Goal: Information Seeking & Learning: Learn about a topic

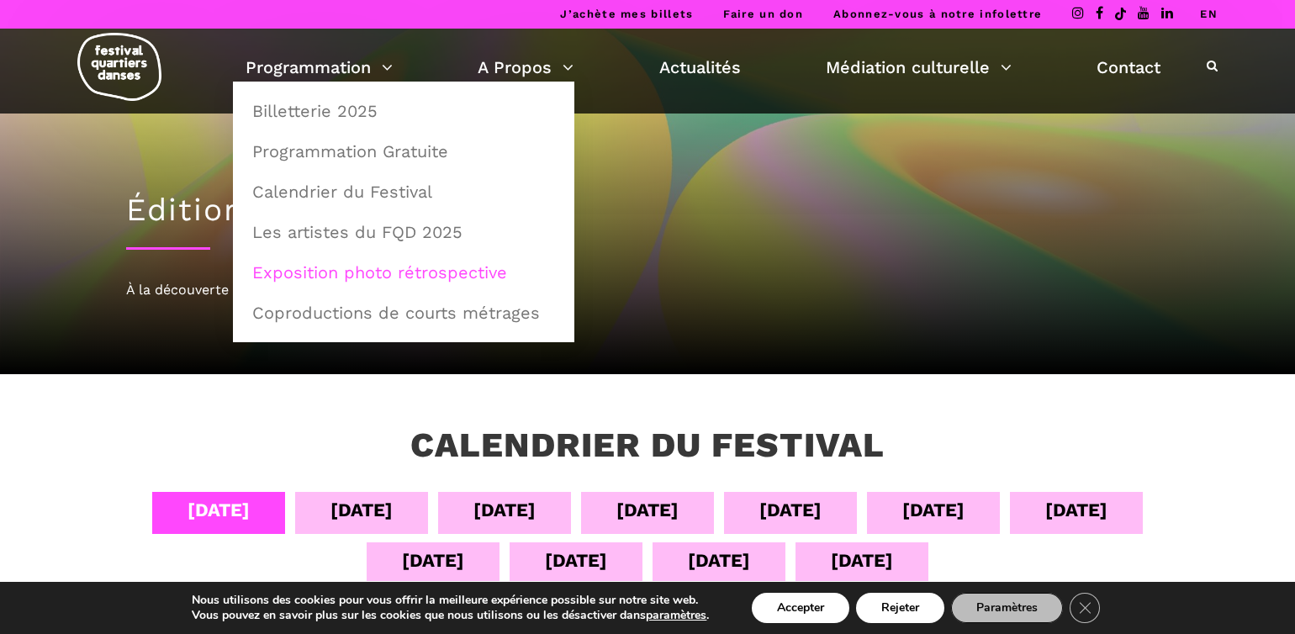
click at [315, 286] on link "Exposition photo rétrospective" at bounding box center [403, 272] width 323 height 39
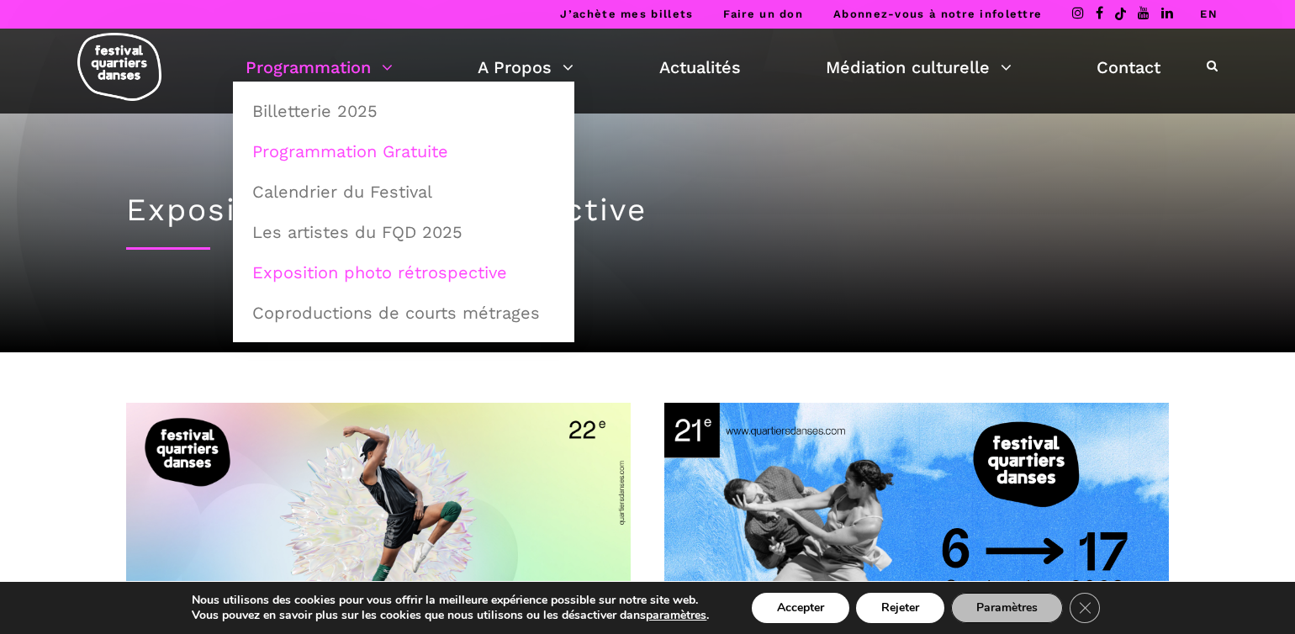
click at [383, 147] on link "Programmation Gratuite" at bounding box center [403, 151] width 323 height 39
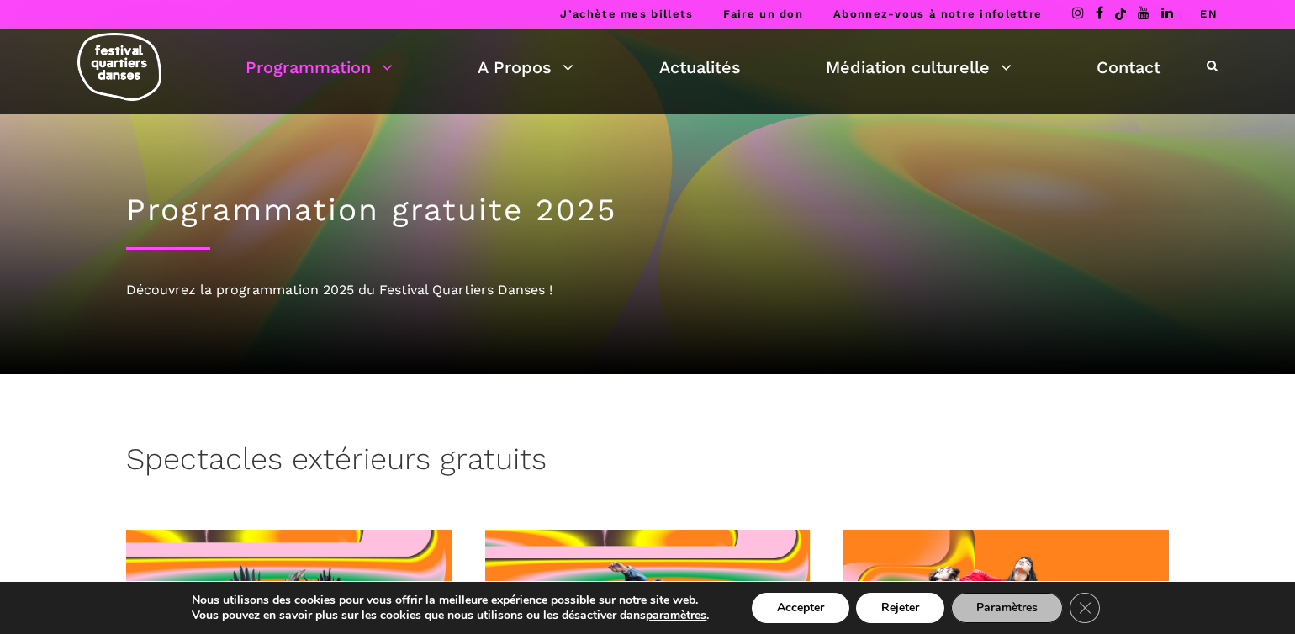
click at [1210, 64] on icon at bounding box center [1212, 66] width 11 height 12
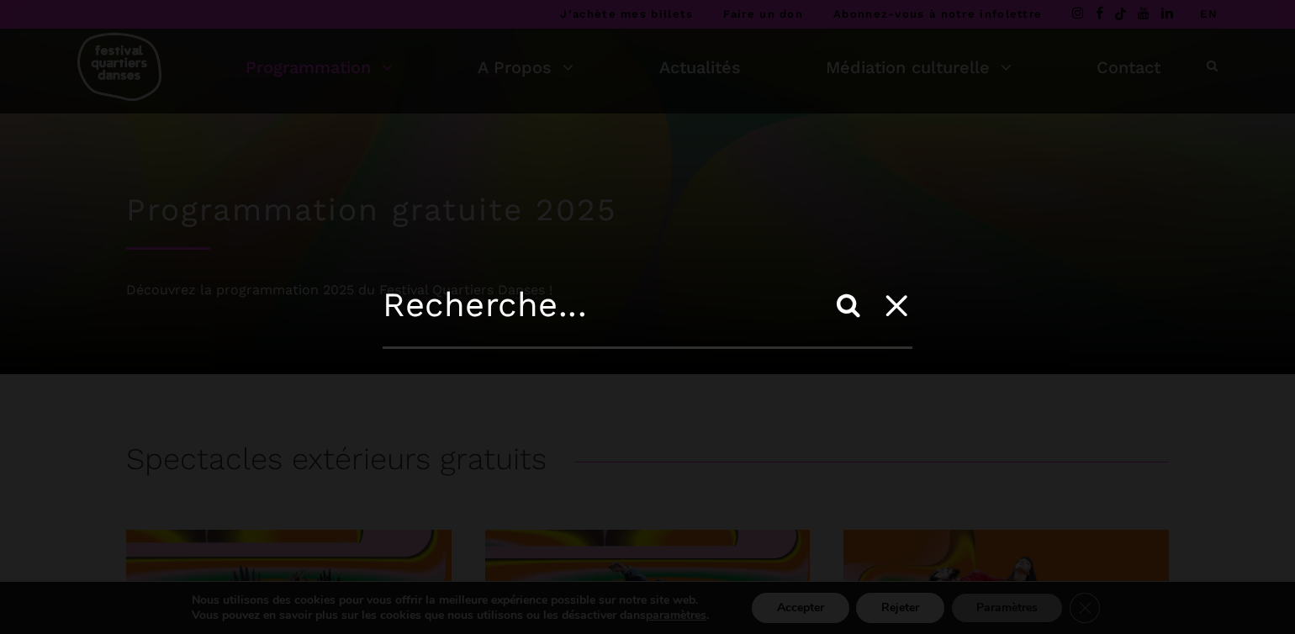
click at [575, 314] on input "text" at bounding box center [648, 317] width 530 height 64
type input "E"
type input "Episodes"
click at [848, 301] on input "Search" at bounding box center [848, 305] width 40 height 40
click at [839, 309] on input "Search" at bounding box center [848, 305] width 40 height 40
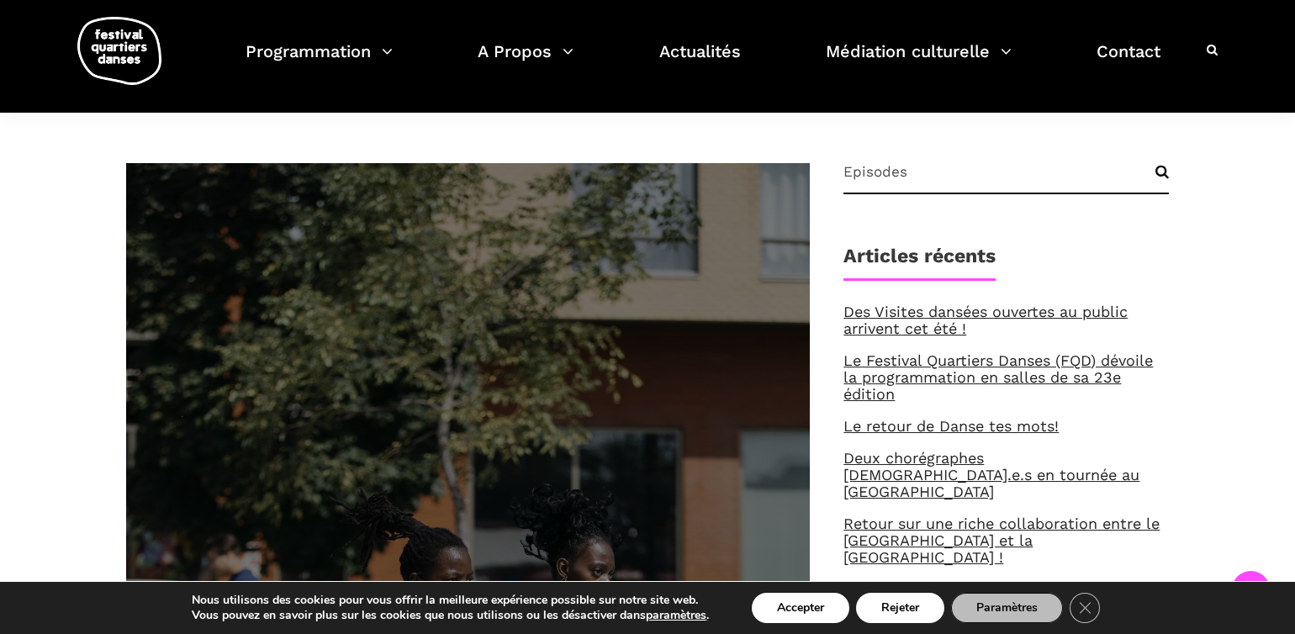
scroll to position [177, 0]
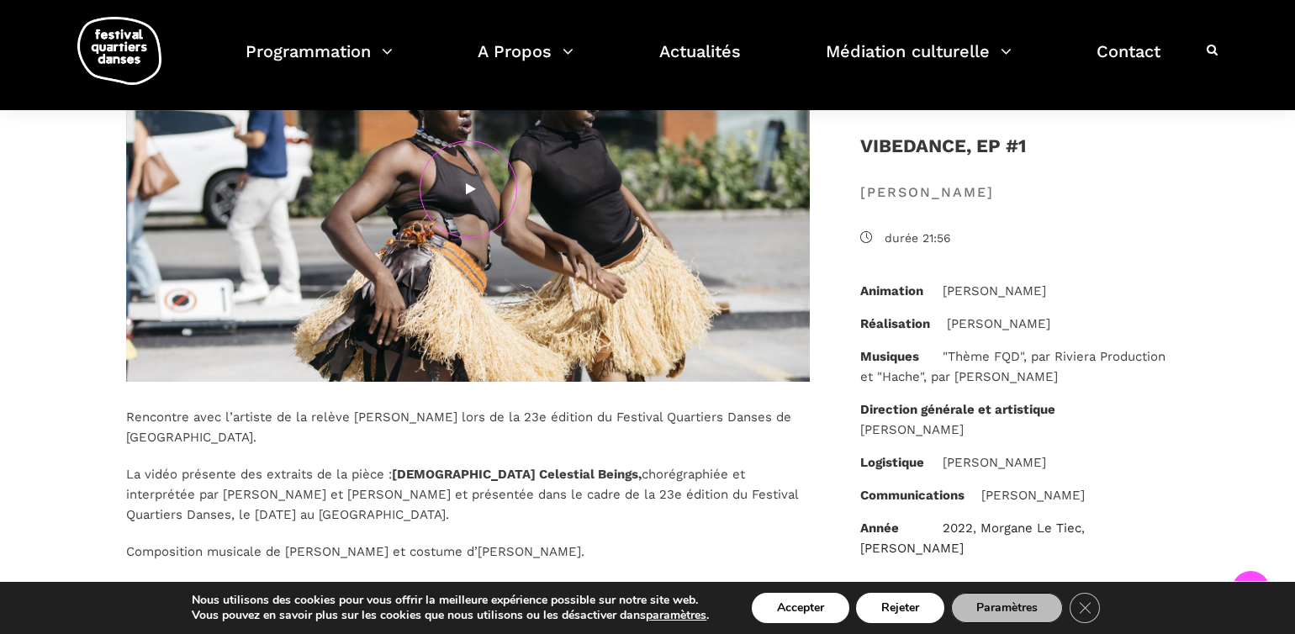
scroll to position [136, 0]
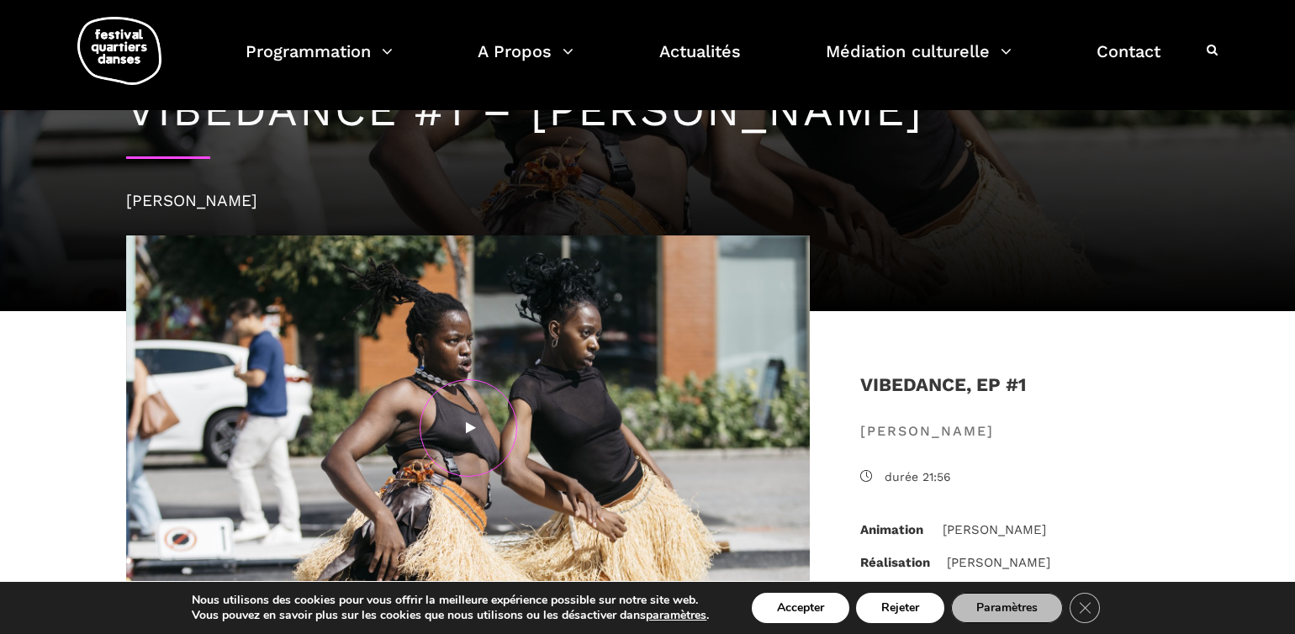
click at [441, 429] on div at bounding box center [469, 428] width 98 height 98
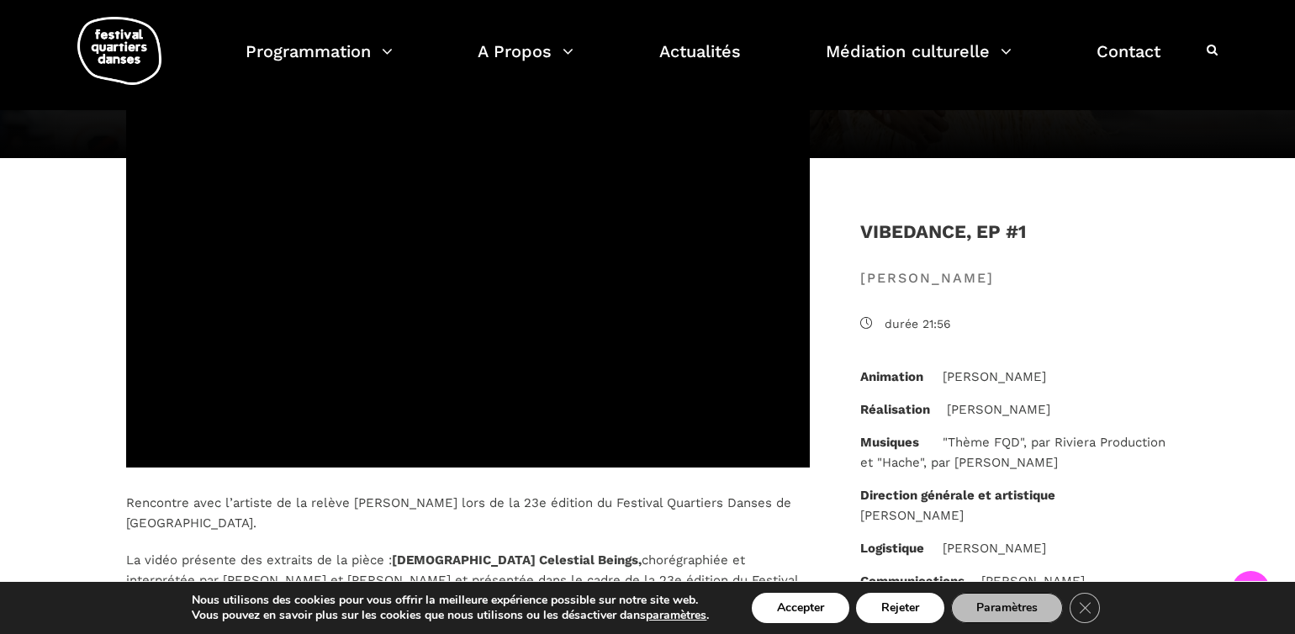
scroll to position [318, 0]
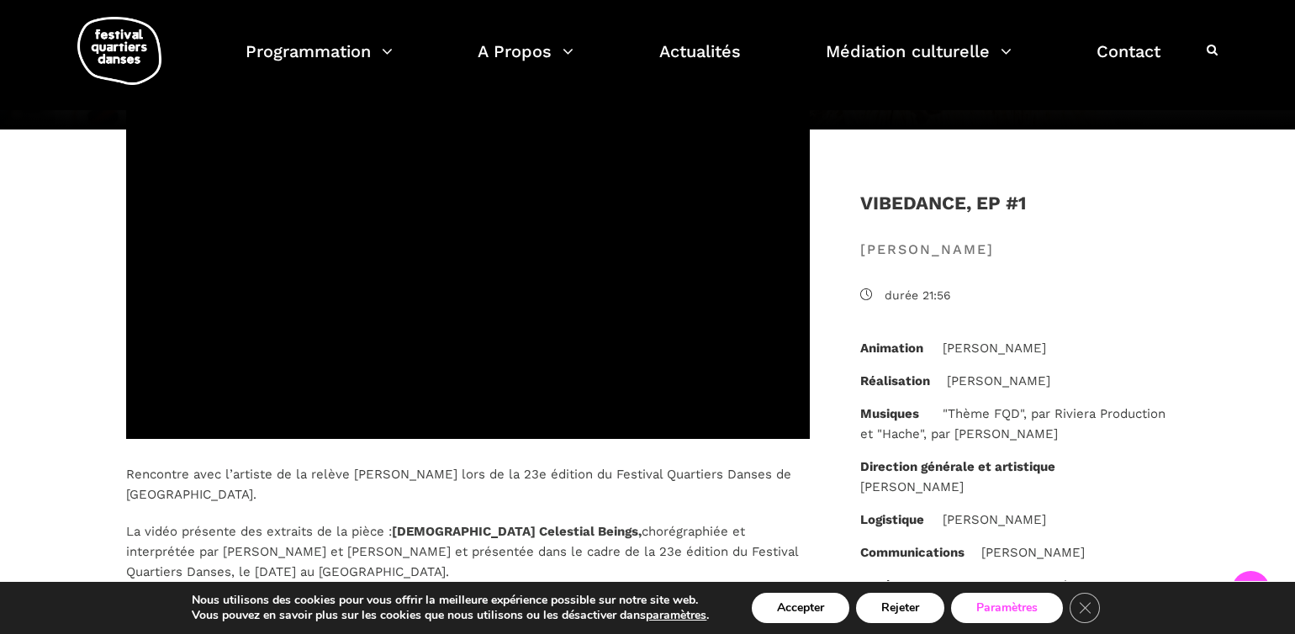
click at [1019, 609] on button "Paramètres" at bounding box center [1007, 608] width 112 height 30
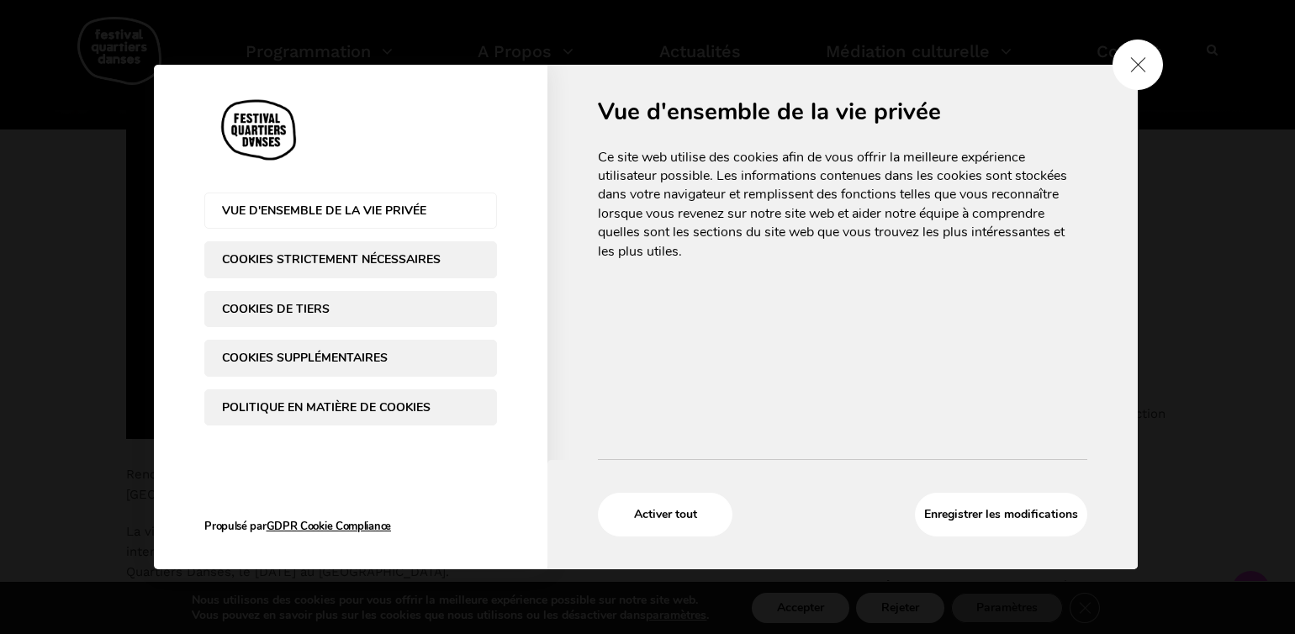
click at [1138, 82] on span "Close GDPR Cookie Settings" at bounding box center [1137, 65] width 50 height 50
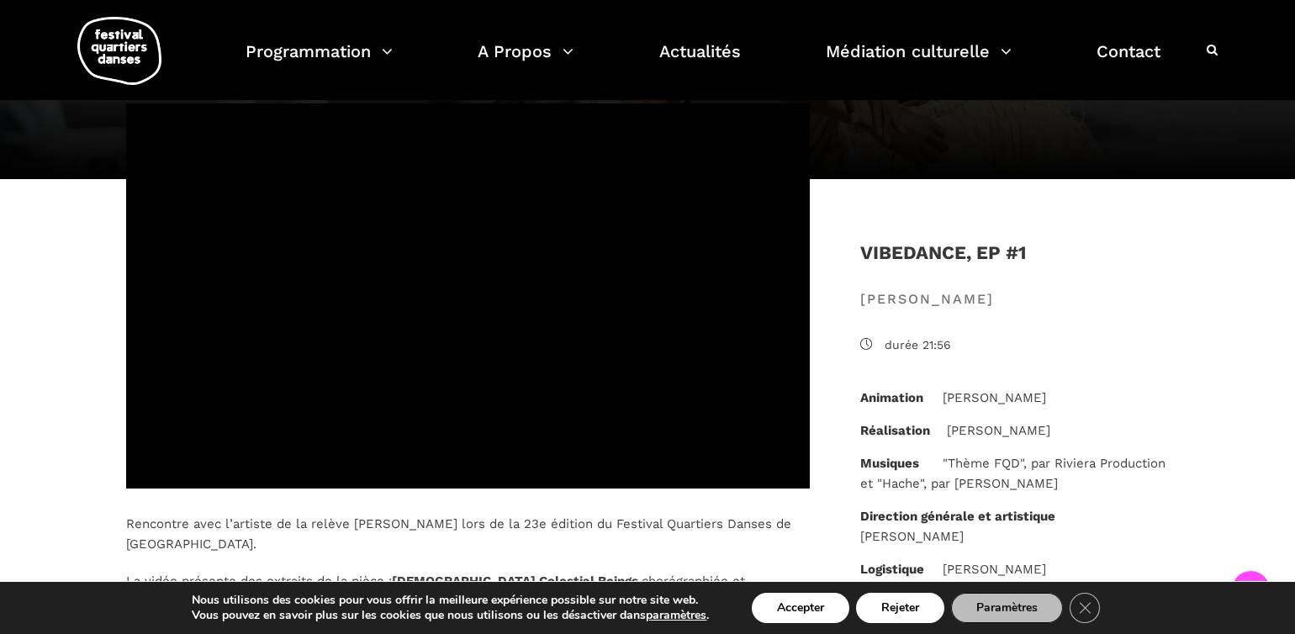
scroll to position [544, 0]
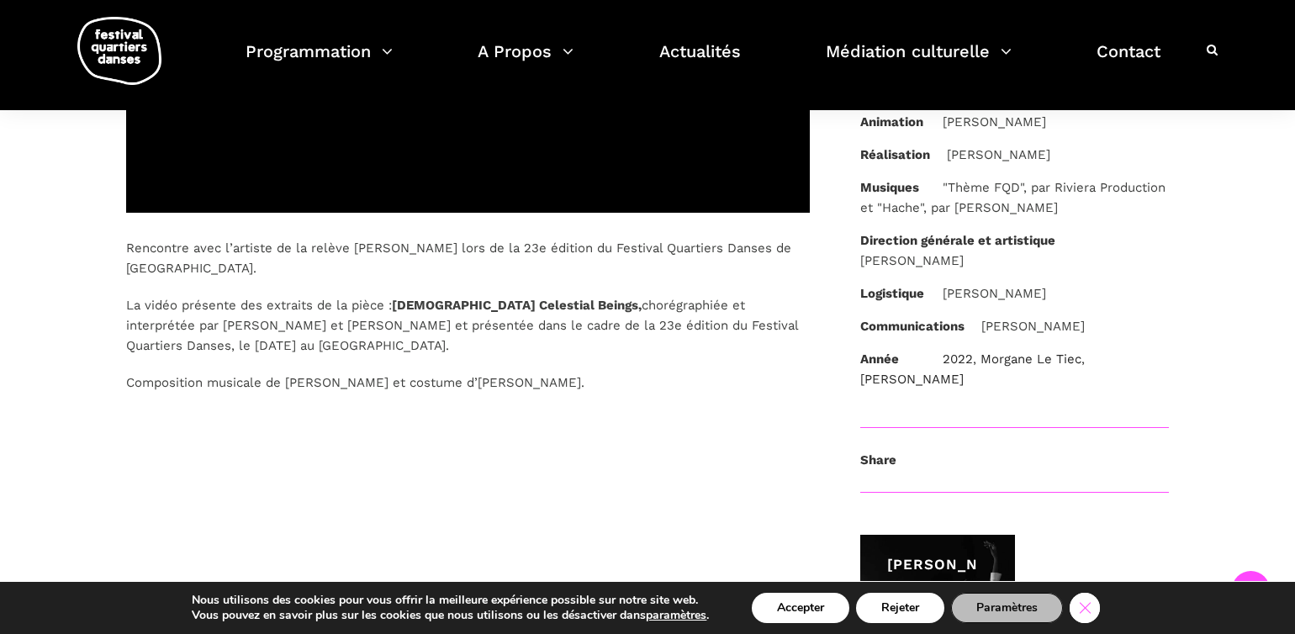
click at [1075, 608] on icon "Close GDPR Cookie Banner" at bounding box center [1085, 606] width 30 height 25
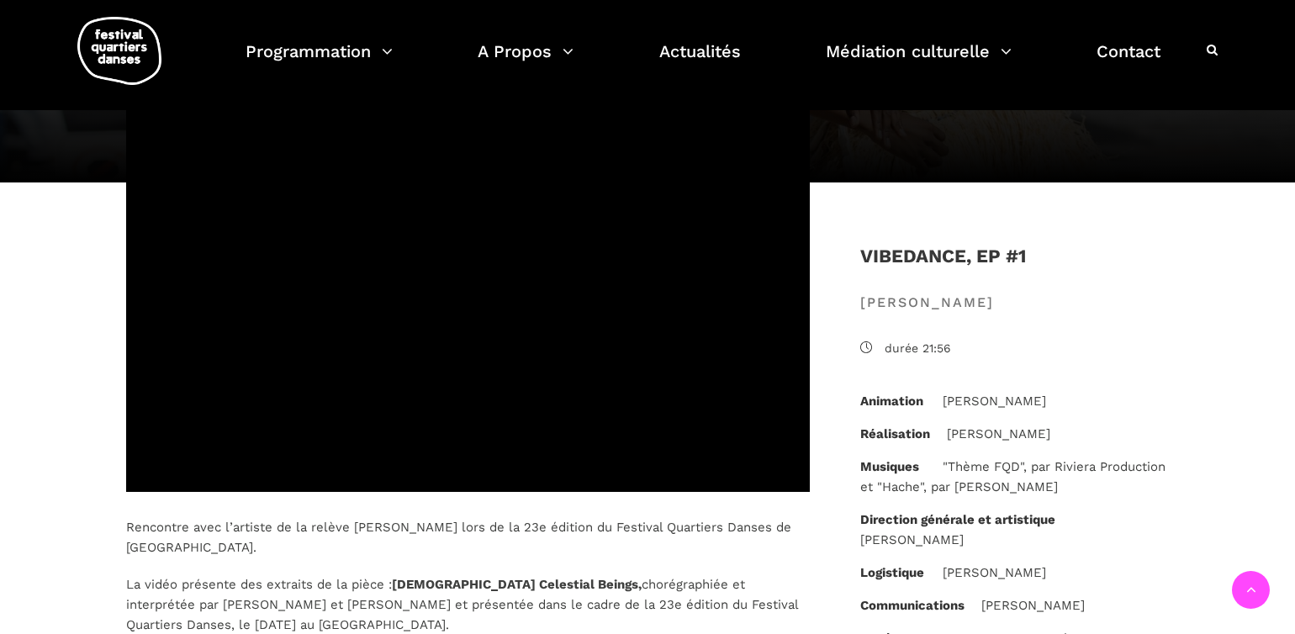
scroll to position [375, 0]
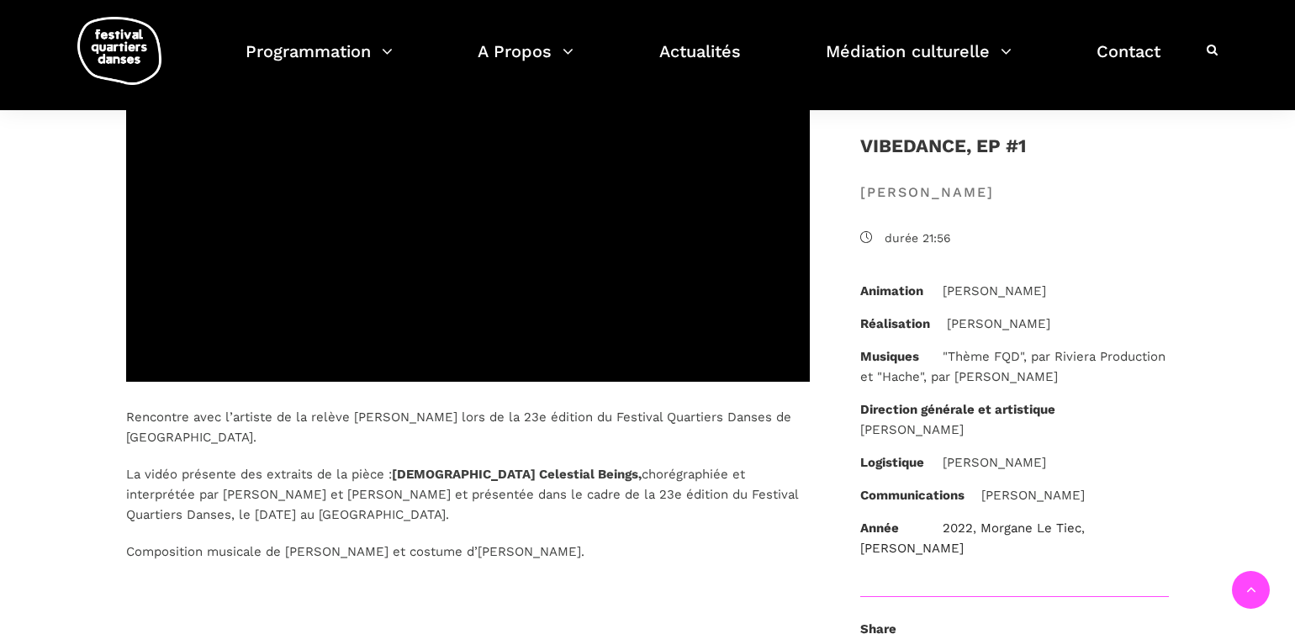
click at [906, 241] on span "durée 21:56" at bounding box center [1027, 238] width 284 height 18
click at [881, 217] on div "VIBEDANCE, ep #1 Athena Lucie Assamba" at bounding box center [1014, 180] width 342 height 98
click at [877, 225] on div "VIBEDANCE, ep #1 Athena Lucie Assamba durée 21:56 Animation Anna-Alexandre Réal…" at bounding box center [1014, 507] width 342 height 752
click at [967, 136] on h4 "VIBEDANCE, ep #1" at bounding box center [943, 152] width 166 height 42
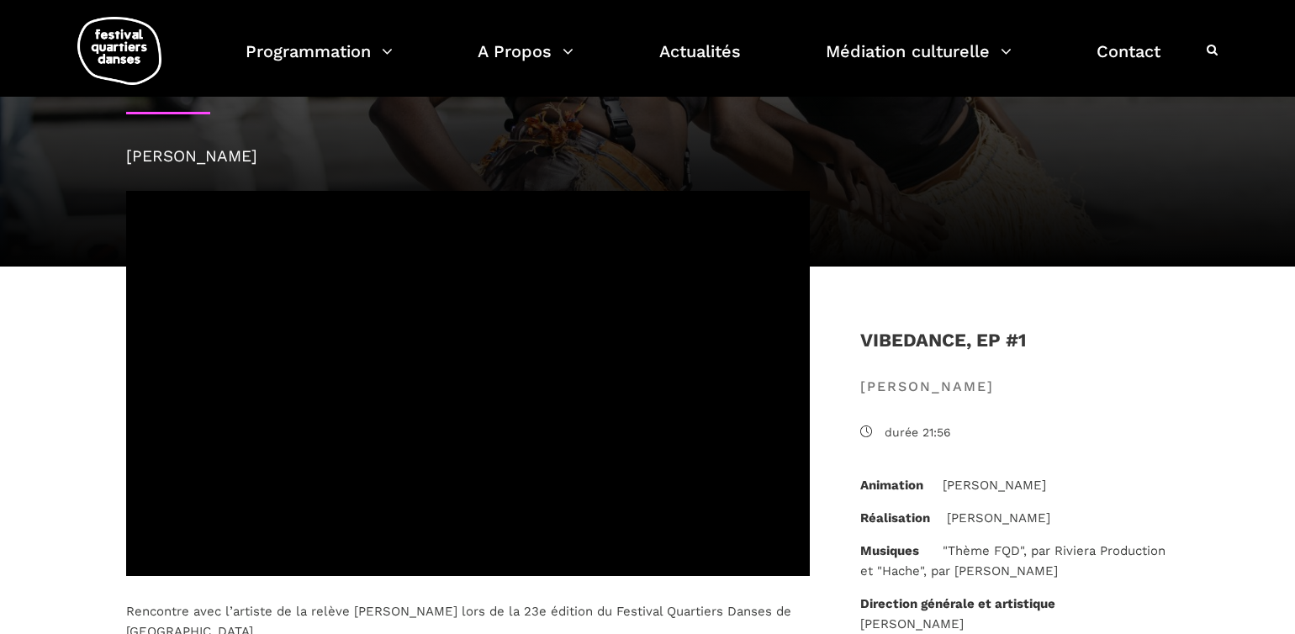
scroll to position [57, 0]
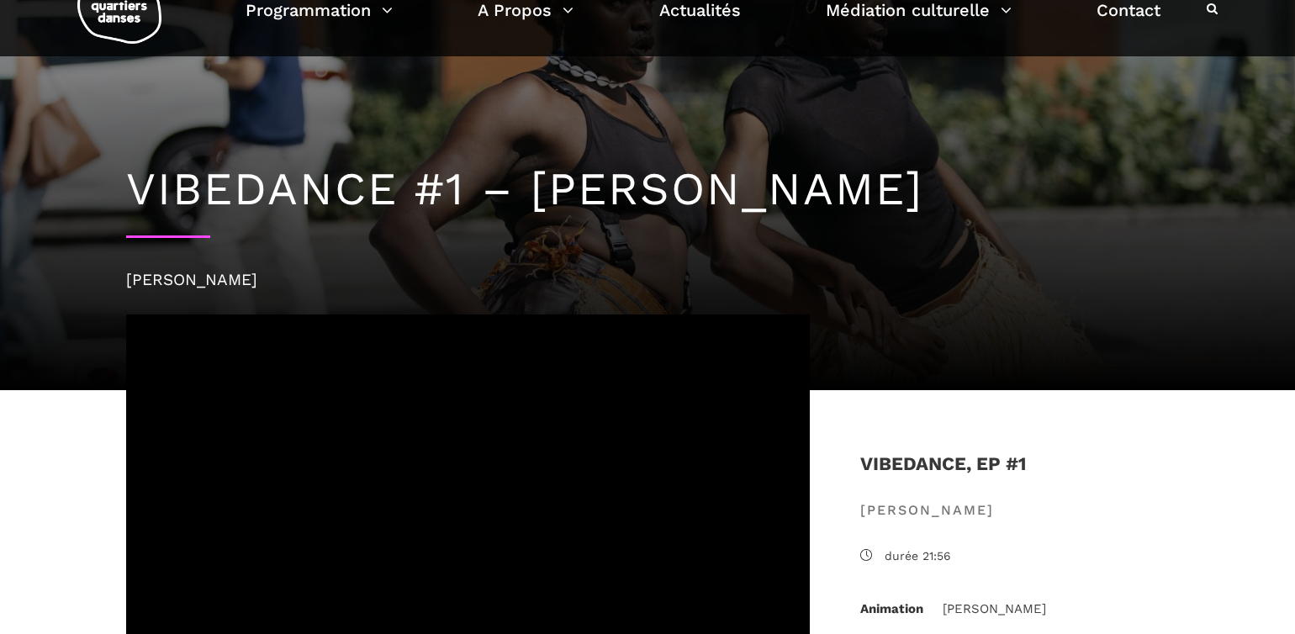
click at [941, 516] on span "Athena Lucie Assamba" at bounding box center [1014, 510] width 309 height 22
click at [941, 515] on span "Athena Lucie Assamba" at bounding box center [1014, 510] width 309 height 22
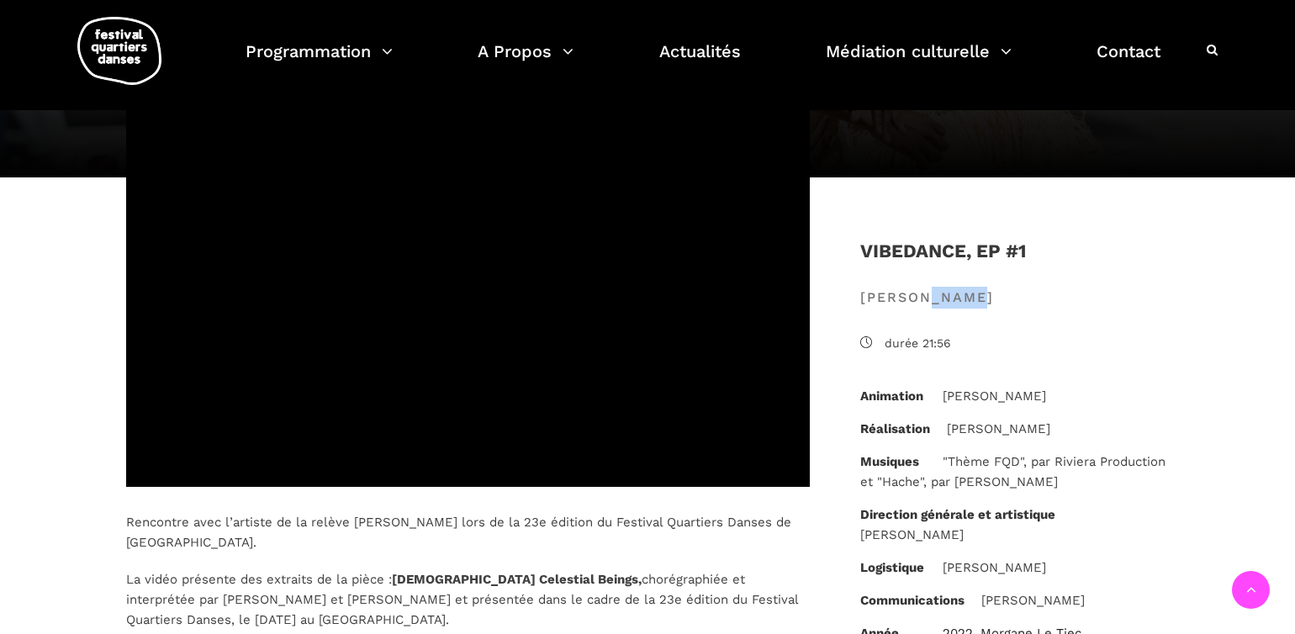
scroll to position [354, 0]
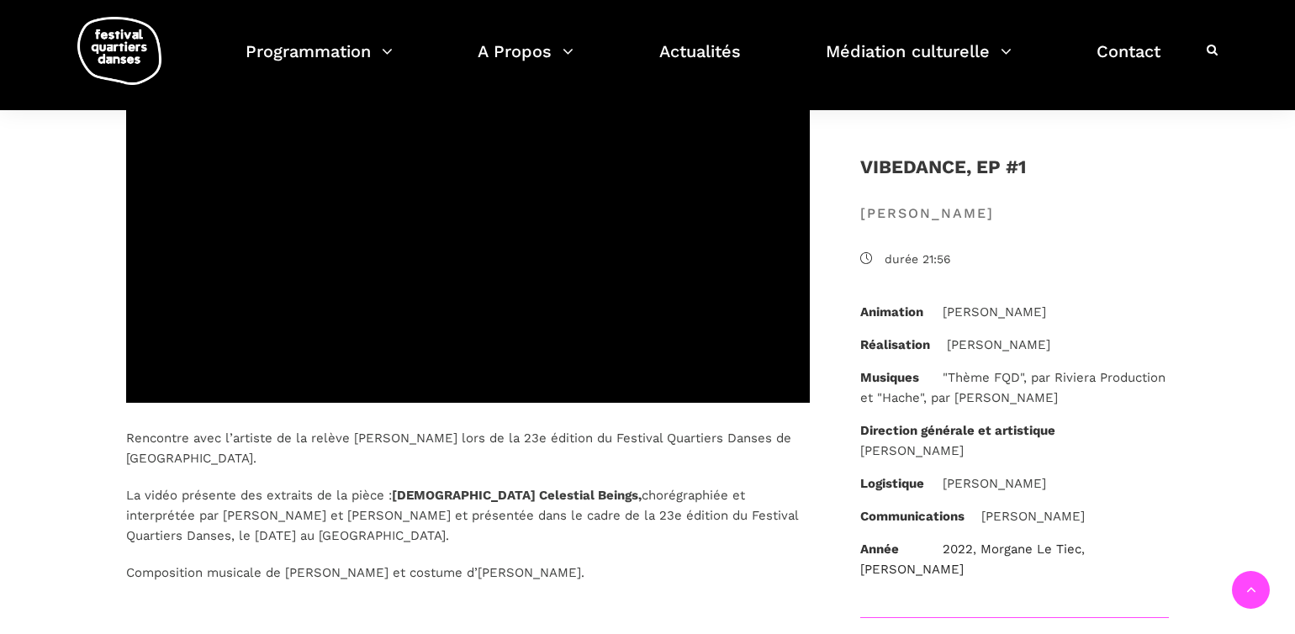
click at [434, 492] on strong "African Celestial Beings," at bounding box center [517, 495] width 250 height 15
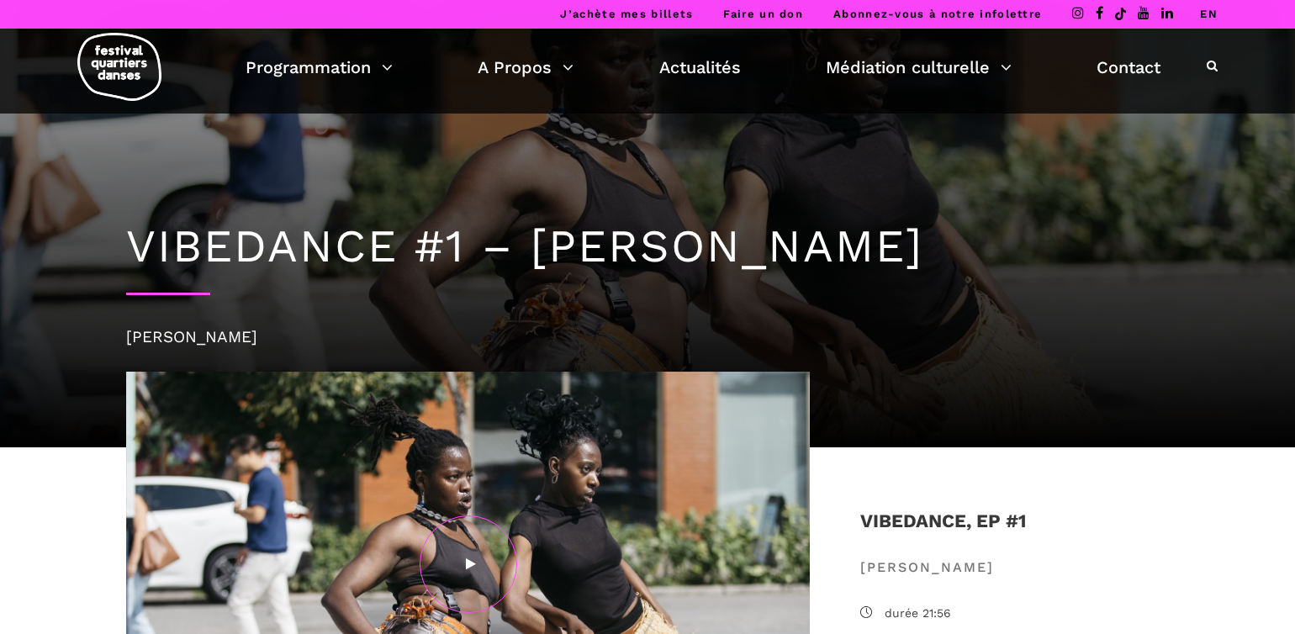
click at [474, 566] on div at bounding box center [469, 564] width 98 height 98
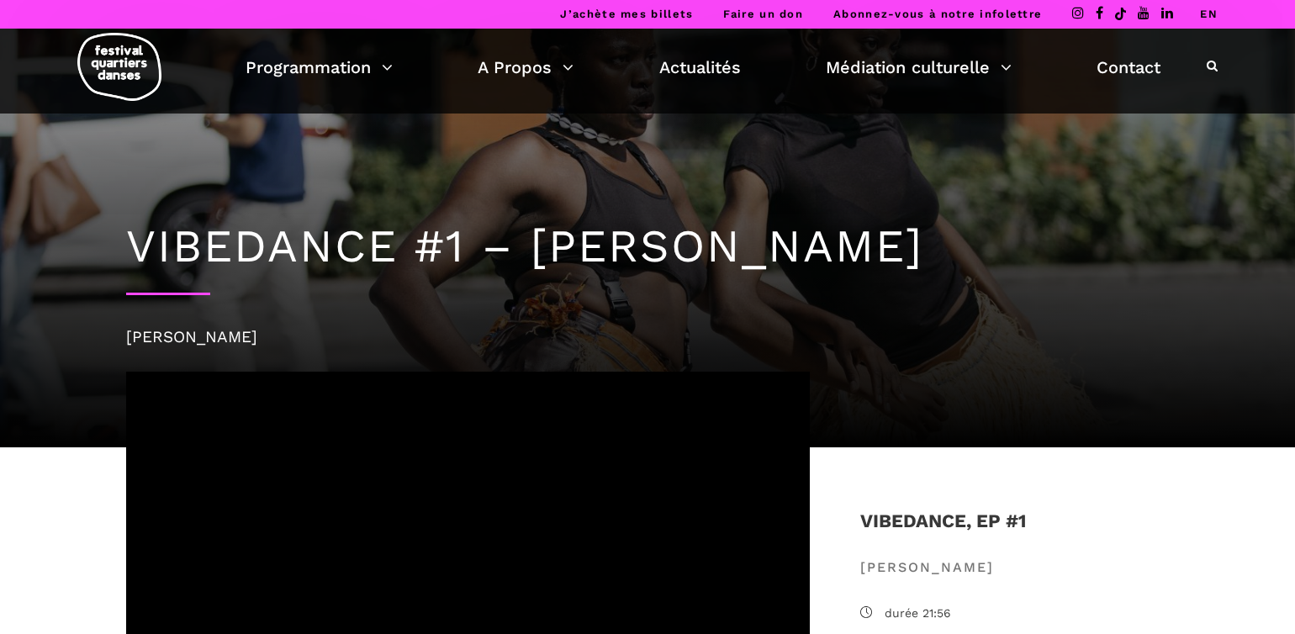
click at [1208, 60] on icon at bounding box center [1212, 66] width 11 height 12
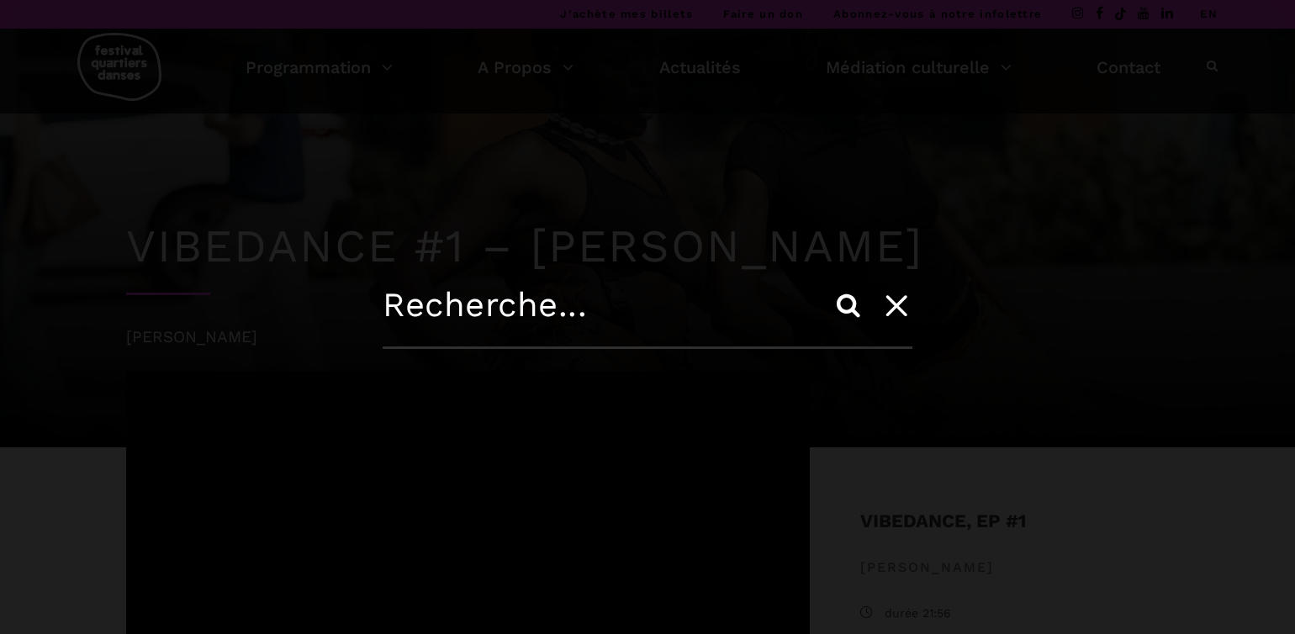
click at [387, 328] on input "text" at bounding box center [648, 317] width 530 height 64
type input "All Episodes"
click at [846, 294] on input "Search" at bounding box center [848, 305] width 40 height 40
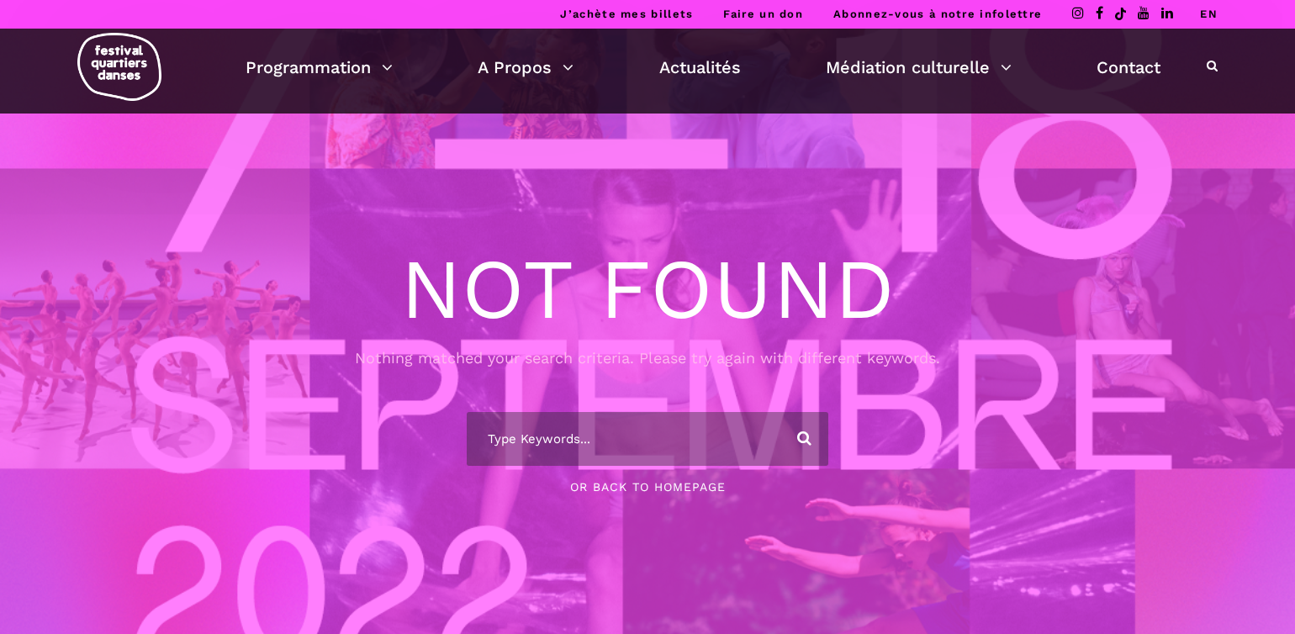
click at [515, 435] on input "text" at bounding box center [648, 439] width 362 height 54
type input "Videos"
click at [800, 438] on input "Search" at bounding box center [800, 439] width 55 height 54
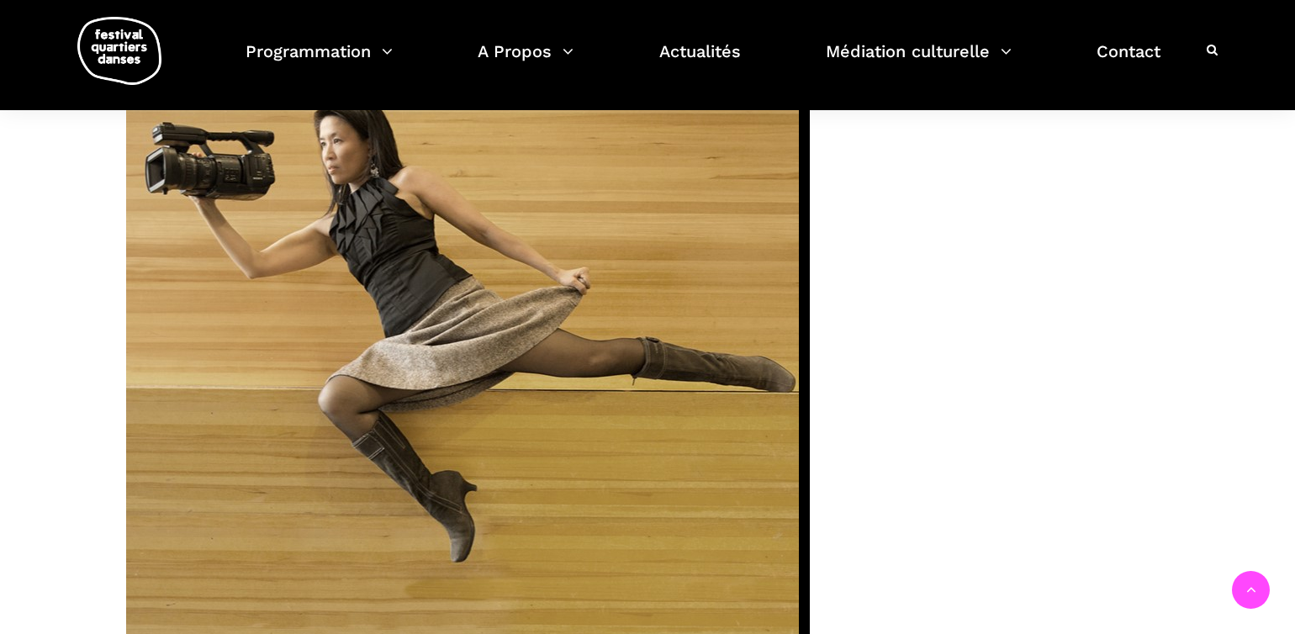
scroll to position [769, 0]
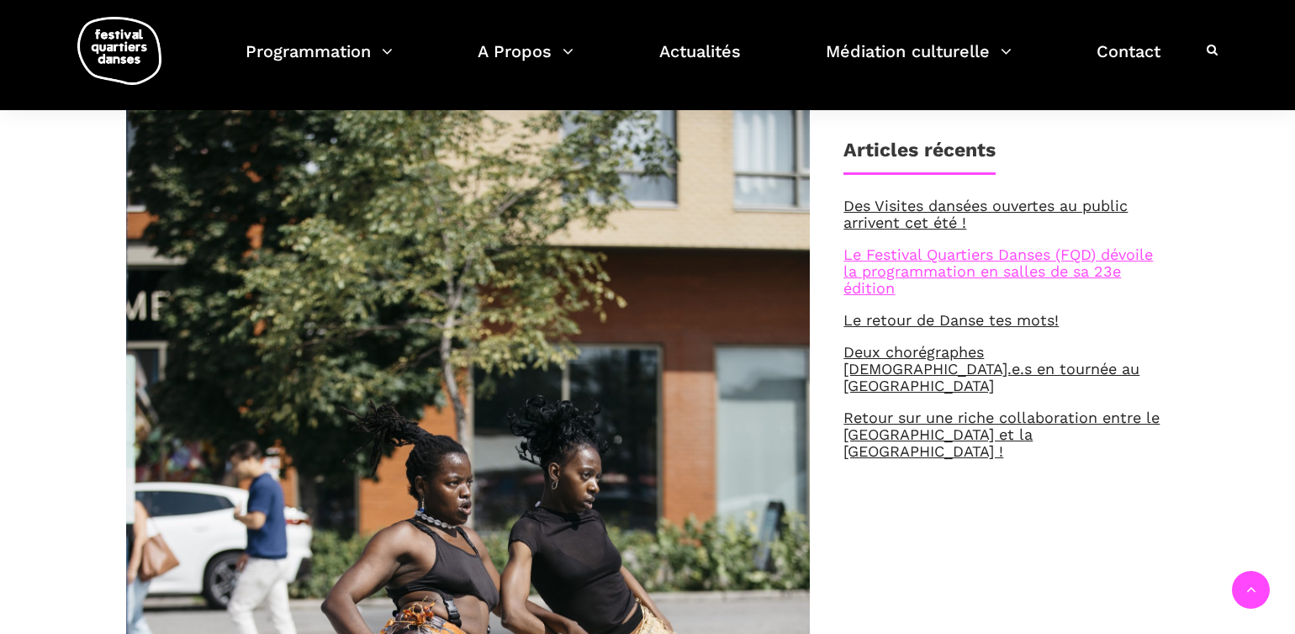
scroll to position [233, 0]
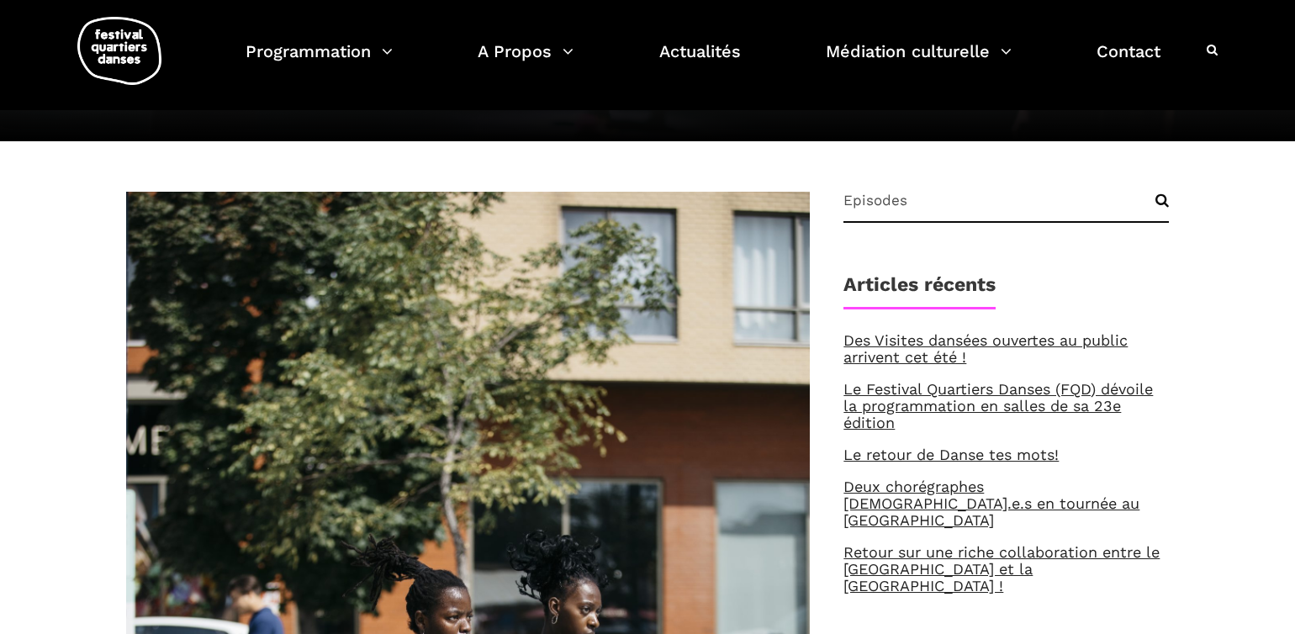
click at [837, 204] on div "Episodes Search Articles récents Des Visites dansées ouvertes au public arriven…" at bounding box center [1006, 367] width 359 height 453
click at [842, 204] on div "Episodes Search Articles récents Des Visites dansées ouvertes au public arriven…" at bounding box center [1006, 367] width 359 height 453
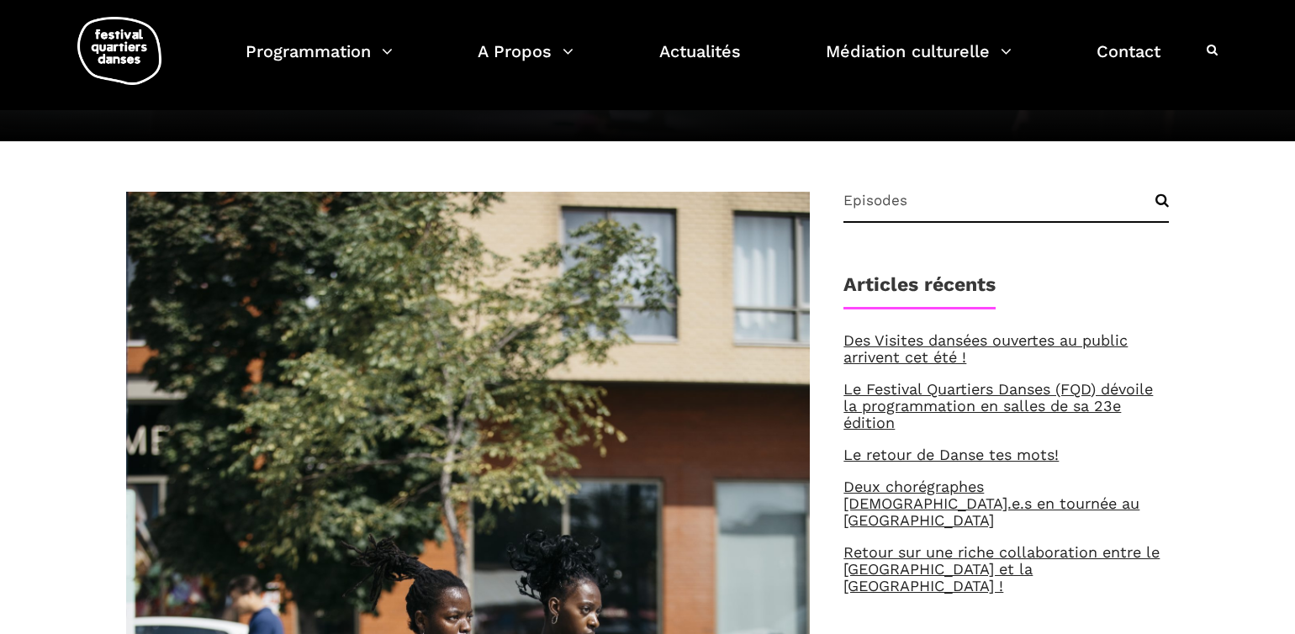
click at [854, 204] on input "Episodes" at bounding box center [1005, 207] width 325 height 31
click at [854, 204] on input "AllEpisodes" at bounding box center [1005, 207] width 325 height 31
type input "All Episodes"
click at [1152, 197] on input "Search" at bounding box center [1147, 207] width 43 height 31
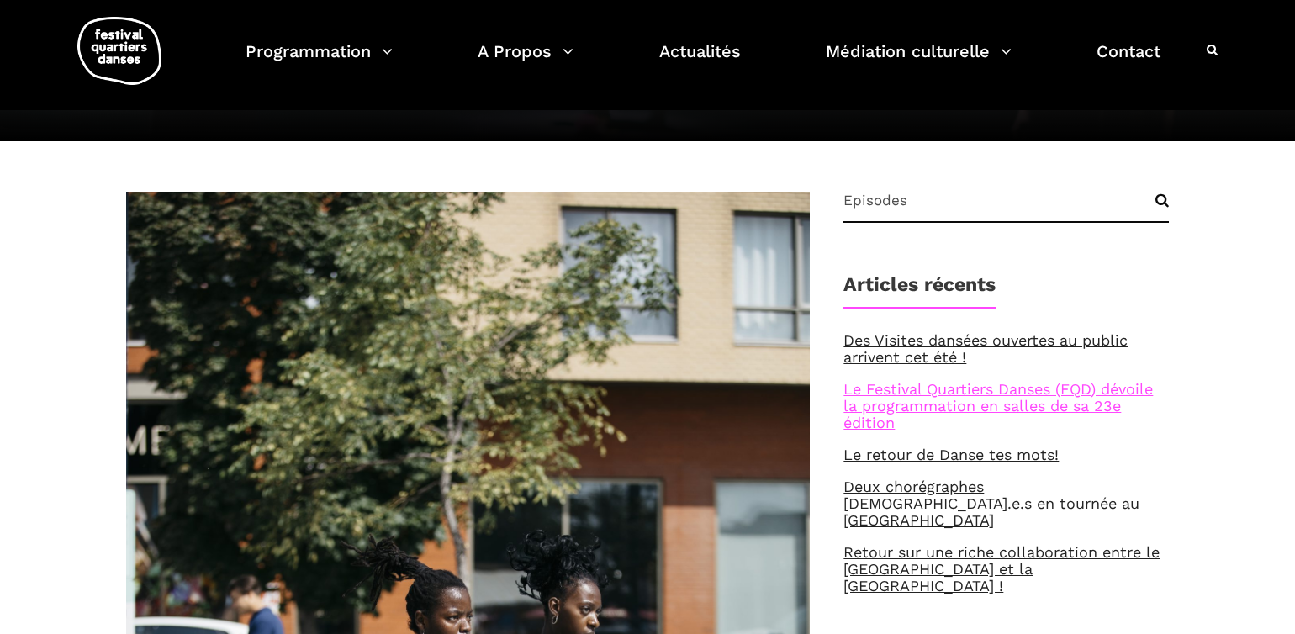
scroll to position [233, 0]
click at [948, 398] on link "Le Festival Quartiers Danses (FQD) dévoile la programmation en salles de sa 23e…" at bounding box center [997, 405] width 309 height 51
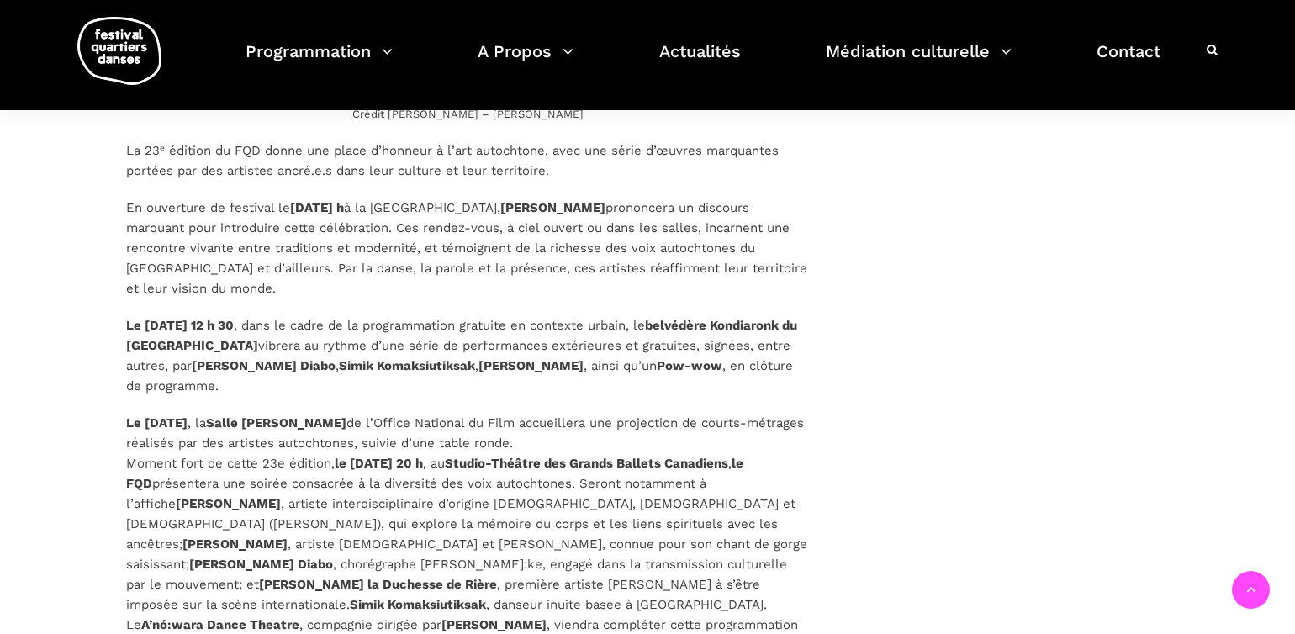
scroll to position [2152, 0]
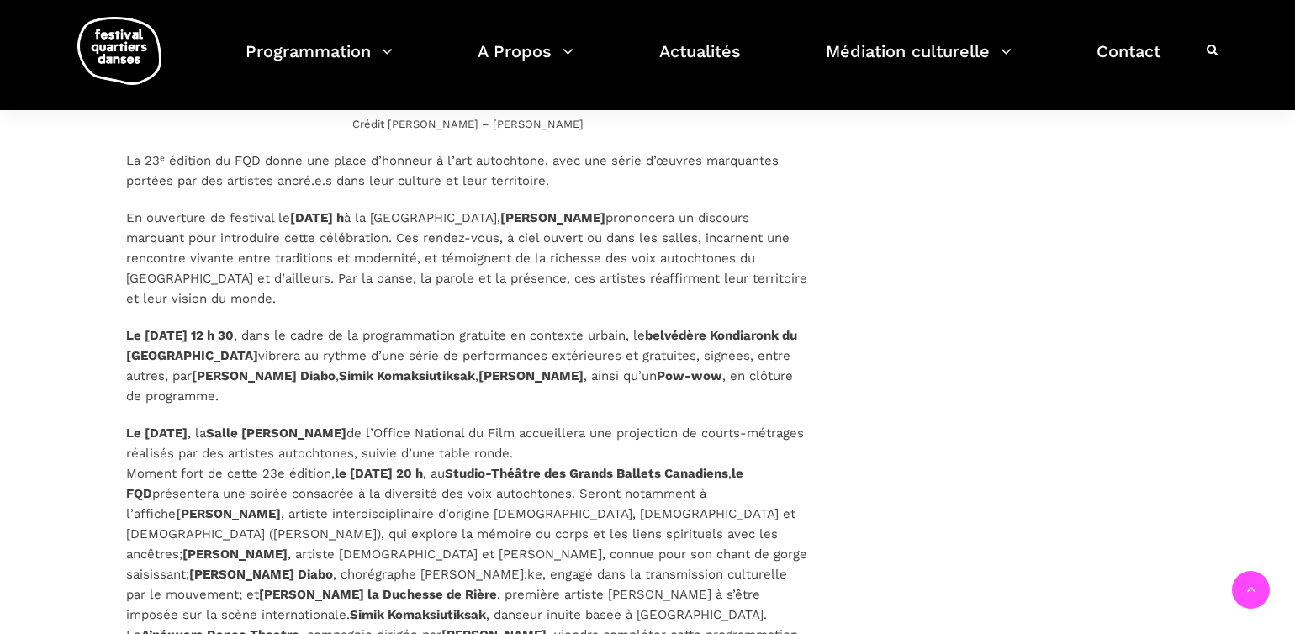
click at [647, 471] on strong "Studio-Théâtre des Grands Ballets Canadiens" at bounding box center [586, 473] width 283 height 15
click at [652, 467] on strong "Studio-Théâtre des Grands Ballets Canadiens" at bounding box center [586, 473] width 283 height 15
click at [599, 477] on strong "Studio-Théâtre des Grands Ballets Canadiens" at bounding box center [586, 473] width 283 height 15
click at [573, 477] on strong "Studio-Théâtre des Grands Ballets Canadiens" at bounding box center [586, 473] width 283 height 15
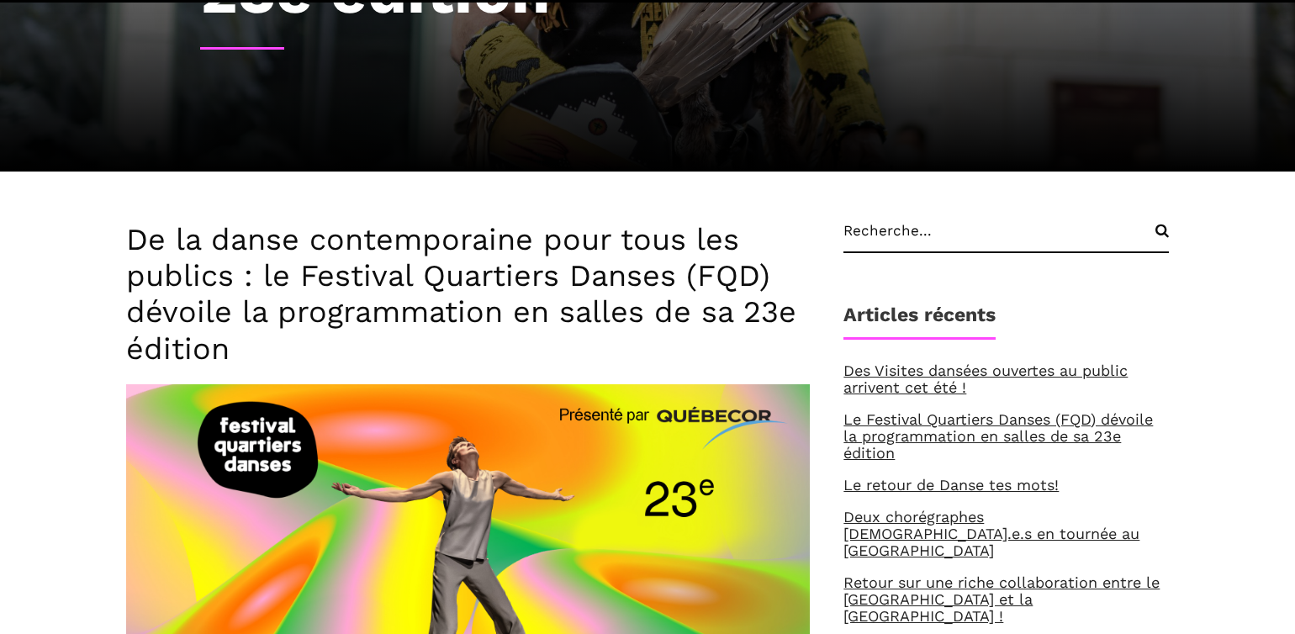
scroll to position [0, 0]
